Goal: Find specific fact: Find contact information

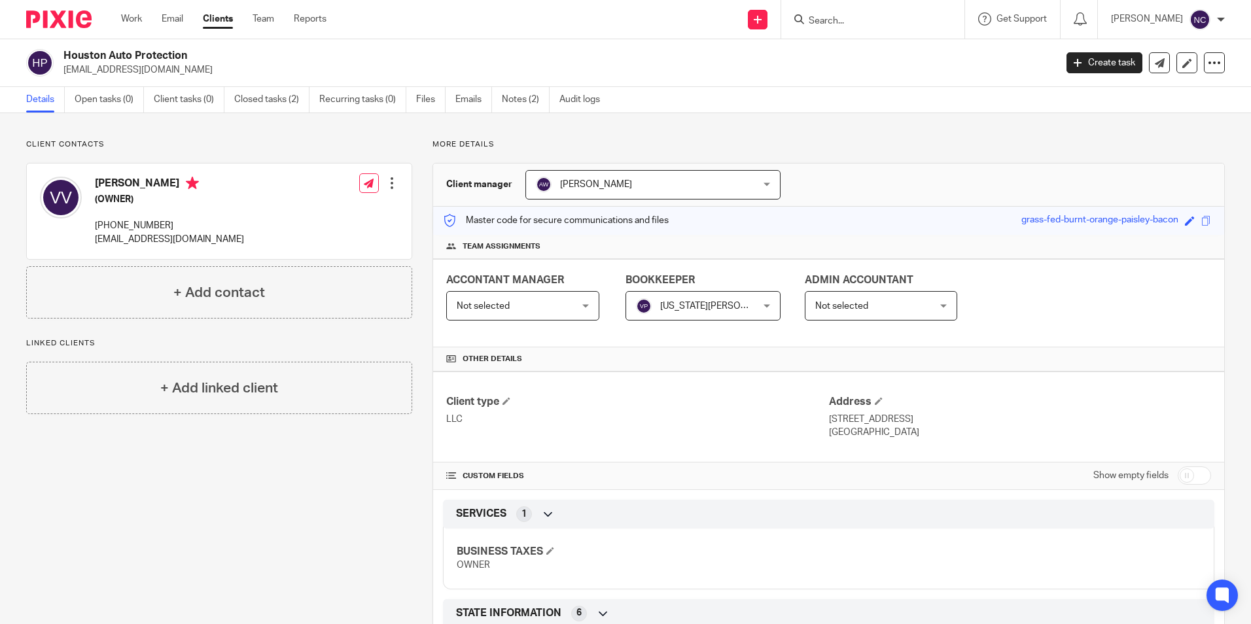
click at [824, 26] on input "Search" at bounding box center [866, 22] width 118 height 12
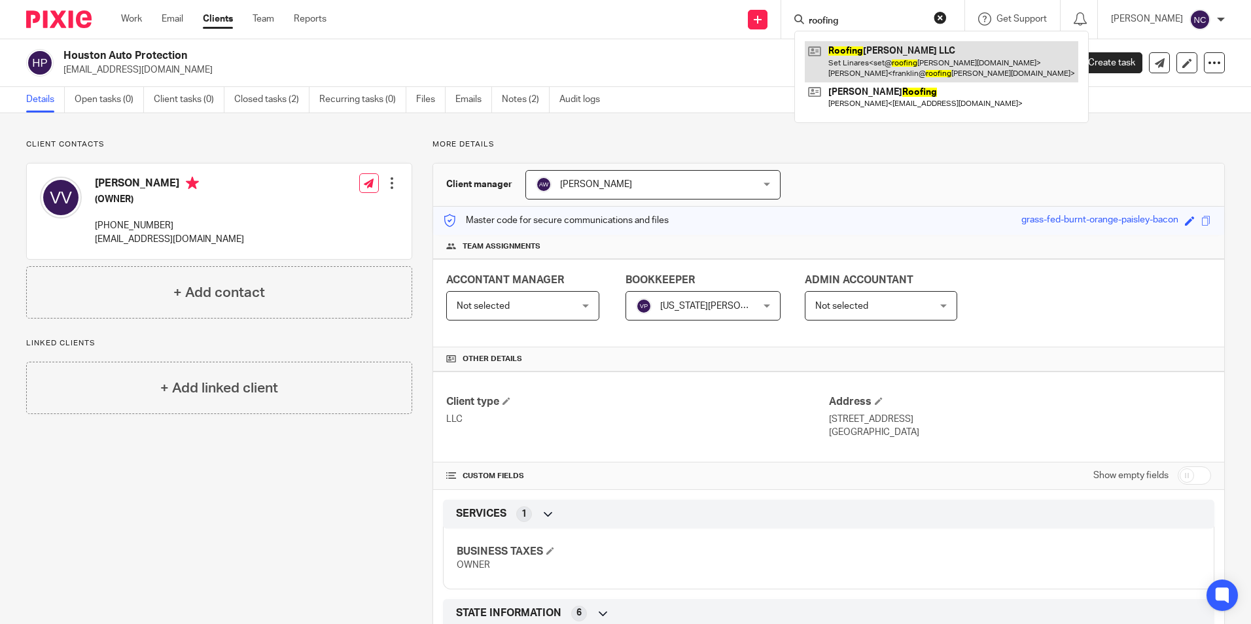
type input "roofing"
click at [873, 73] on link at bounding box center [941, 61] width 273 height 41
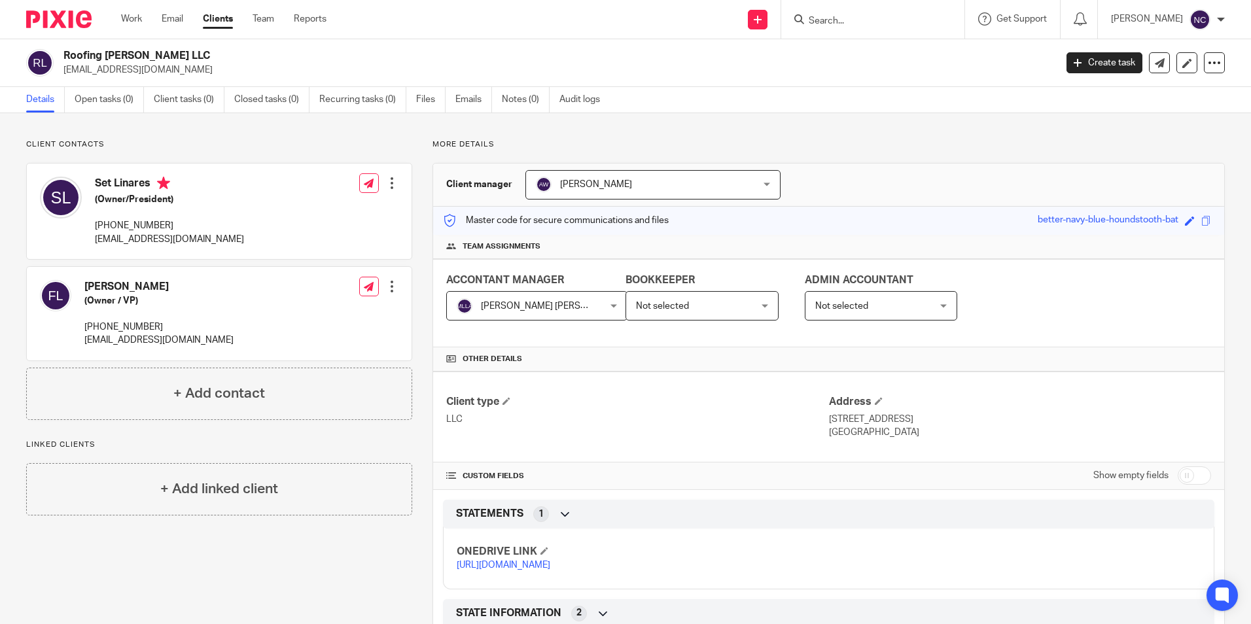
click at [550, 570] on link "https://ccfstaxes-my.sharepoint.com/:f:/g/personal/angie_ccfsbookkeeping_com/Ej…" at bounding box center [504, 565] width 94 height 9
click at [649, 57] on h2 "Roofing Linares LLC" at bounding box center [456, 56] width 786 height 14
click at [860, 24] on input "Search" at bounding box center [866, 22] width 118 height 12
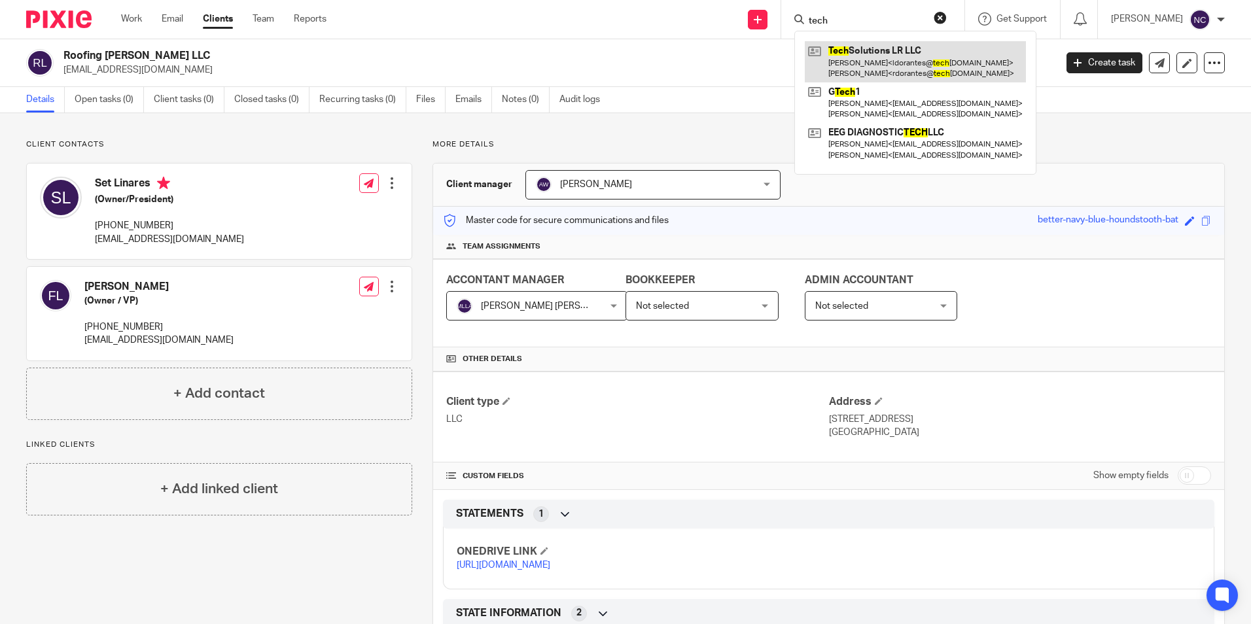
type input "tech"
click at [871, 61] on link at bounding box center [915, 61] width 221 height 41
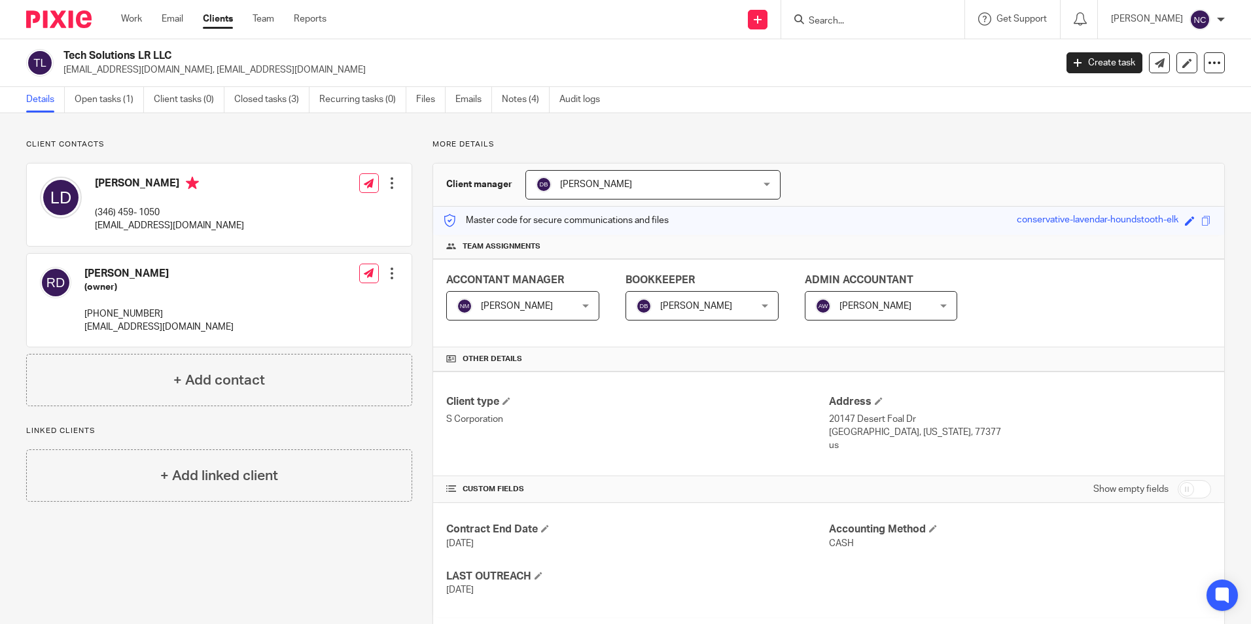
click at [881, 17] on input "Search" at bounding box center [866, 22] width 118 height 12
click at [138, 25] on link "Work" at bounding box center [131, 18] width 21 height 13
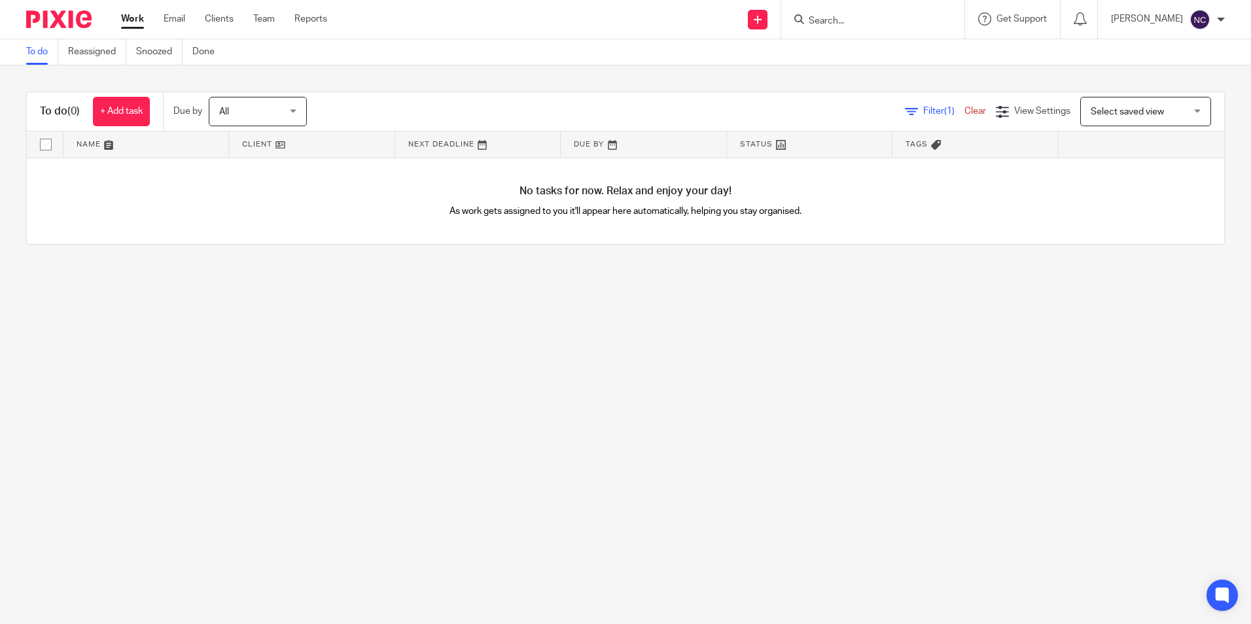
click at [873, 22] on input "Search" at bounding box center [866, 22] width 118 height 12
type input "HEXAGON"
click at [890, 63] on link at bounding box center [906, 56] width 202 height 30
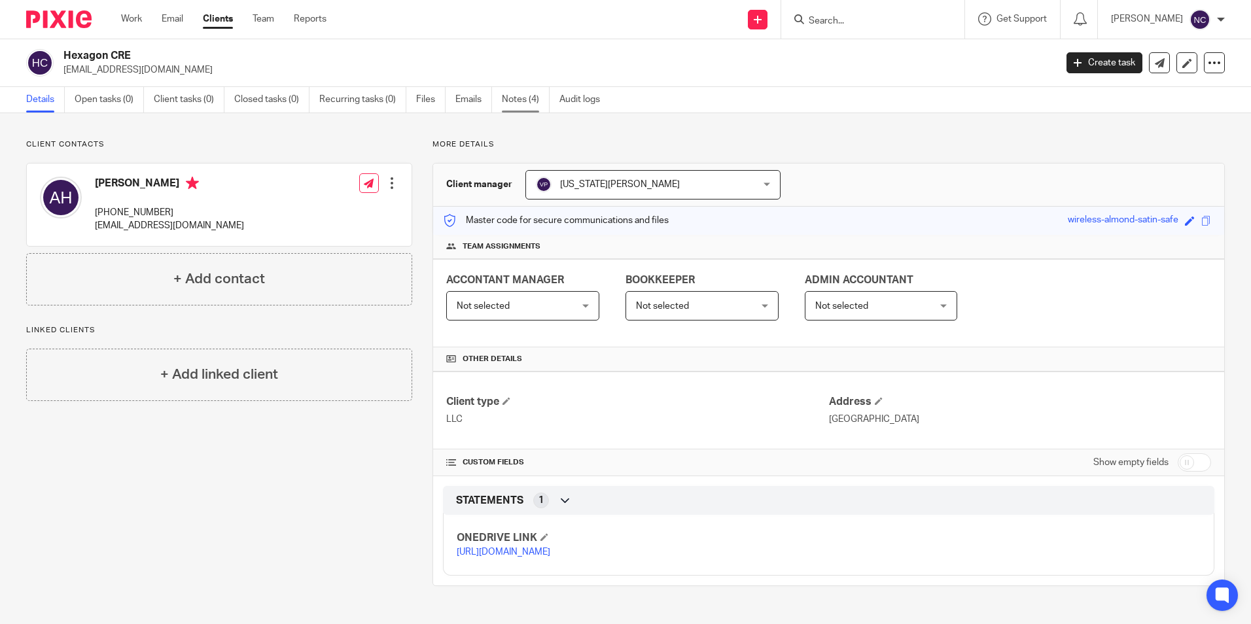
click at [535, 101] on link "Notes (4)" at bounding box center [526, 100] width 48 height 26
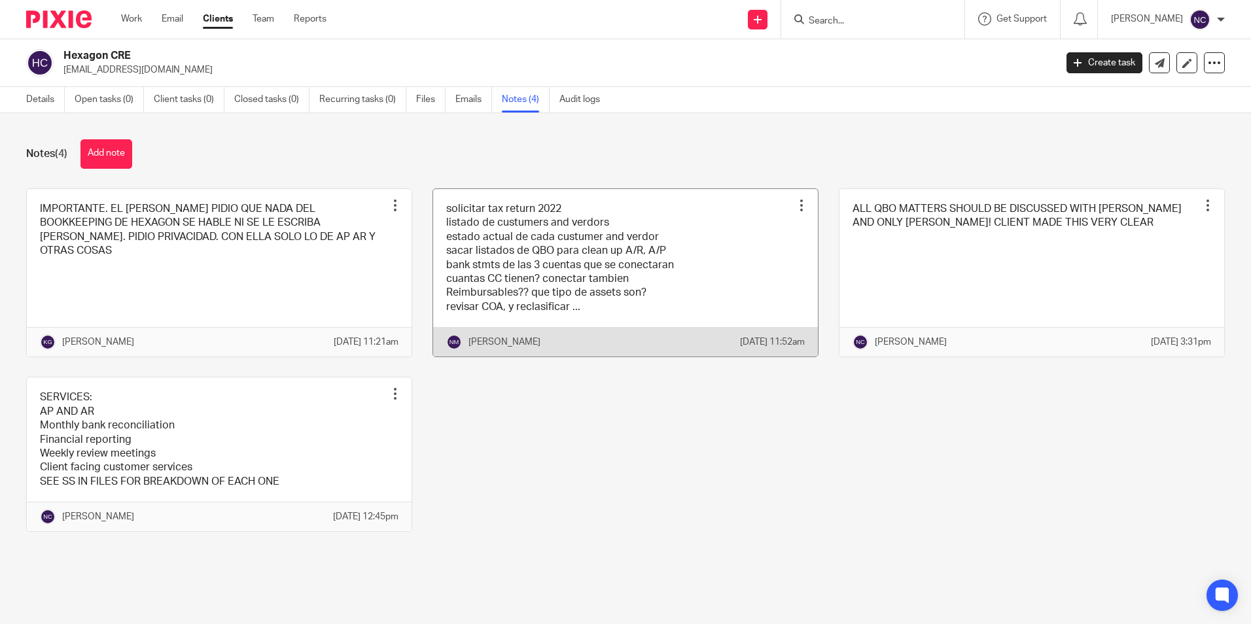
click at [637, 262] on link at bounding box center [625, 273] width 385 height 168
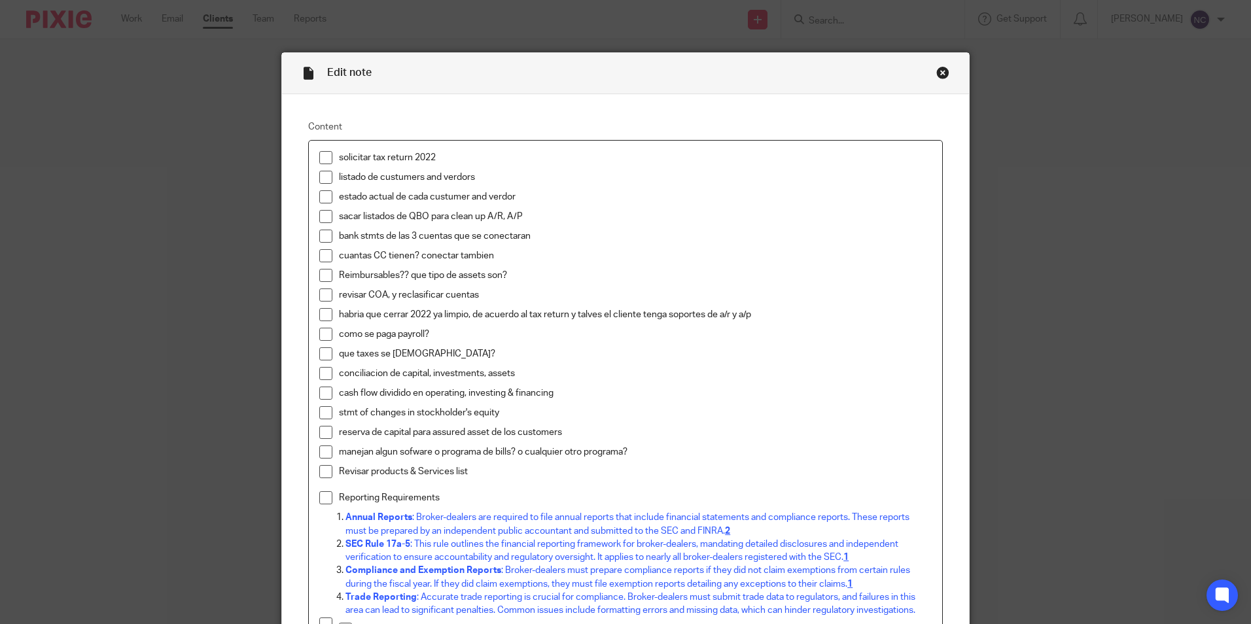
click at [939, 71] on div "Close this dialog window" at bounding box center [942, 72] width 13 height 13
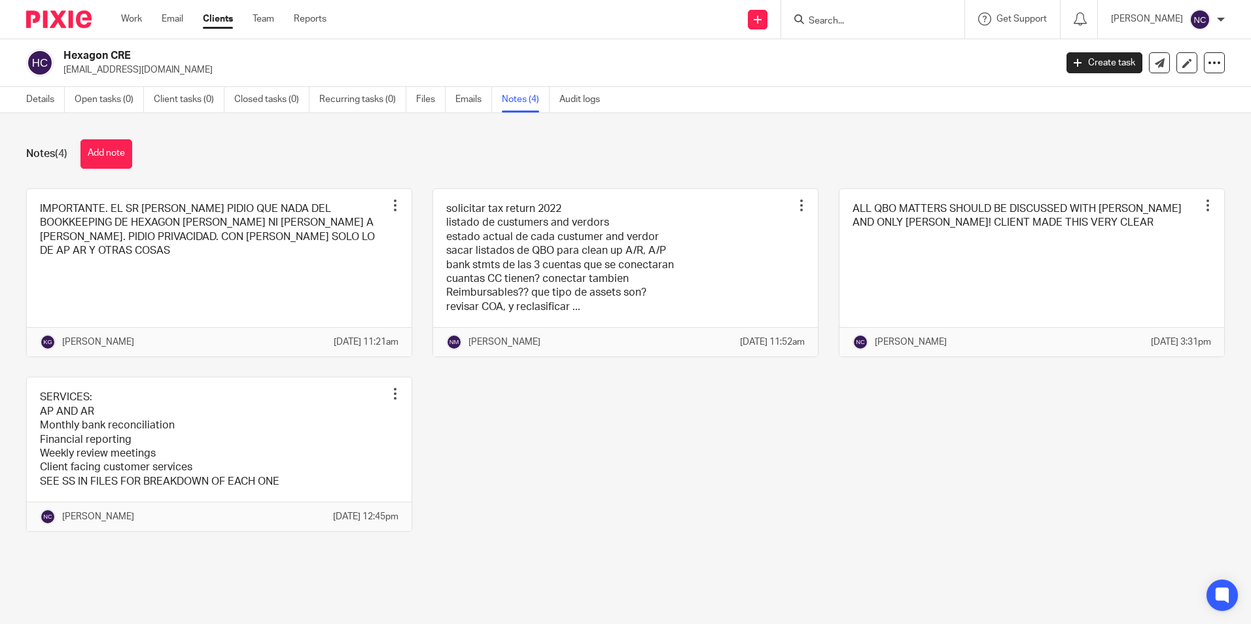
click at [1029, 511] on div "IMPORTANTE. EL SR [PERSON_NAME] PIDIO QUE NADA DEL BOOKKEEPING DE HEXAGON [PERS…" at bounding box center [615, 370] width 1219 height 364
click at [898, 18] on input "Search" at bounding box center [866, 22] width 118 height 12
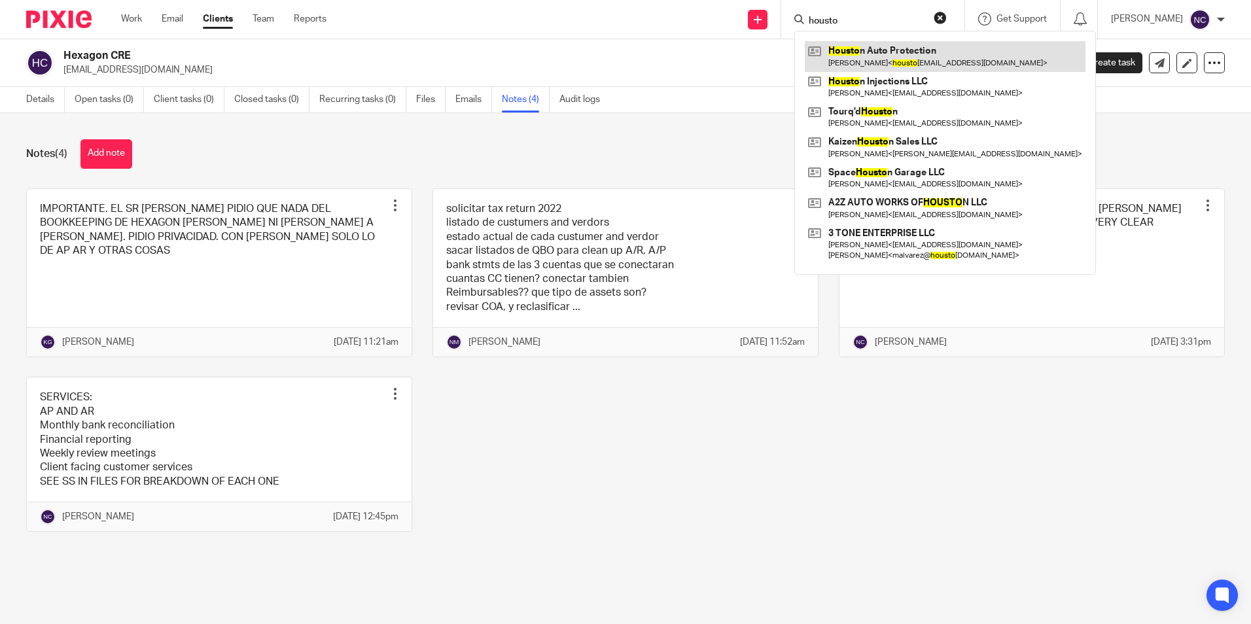
type input "housto"
click at [832, 50] on link at bounding box center [945, 56] width 281 height 30
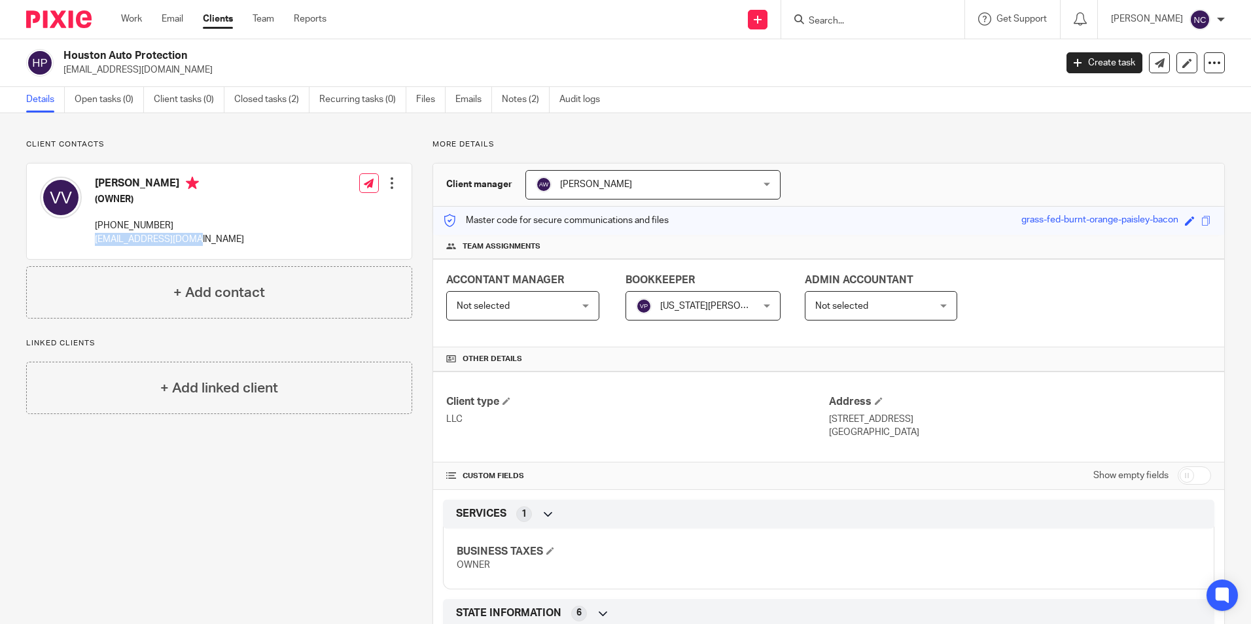
drag, startPoint x: 90, startPoint y: 241, endPoint x: 203, endPoint y: 241, distance: 113.2
click at [203, 241] on div "[PERSON_NAME] (OWNER) [PHONE_NUMBER] [EMAIL_ADDRESS][DOMAIN_NAME] Edit contact …" at bounding box center [219, 212] width 385 height 96
copy p "[EMAIL_ADDRESS][DOMAIN_NAME]"
